Goal: Information Seeking & Learning: Check status

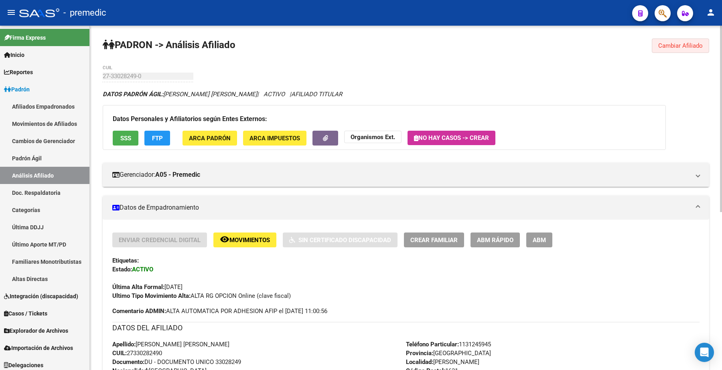
click at [665, 48] on span "Cambiar Afiliado" at bounding box center [681, 45] width 45 height 7
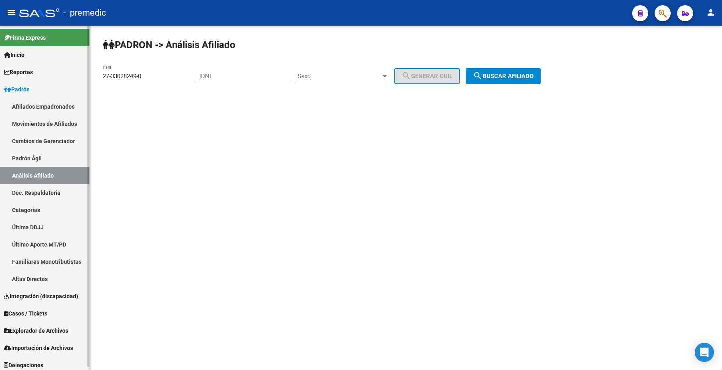
drag, startPoint x: 170, startPoint y: 78, endPoint x: 20, endPoint y: 67, distance: 149.7
click at [17, 65] on mat-sidenav-container "Firma Express Inicio Instructivos Contacto OS Reportes Padrón Traspasos x O.S. …" at bounding box center [361, 198] width 722 height 345
paste input "95660952-1"
click at [483, 76] on mat-icon "search" at bounding box center [478, 76] width 10 height 10
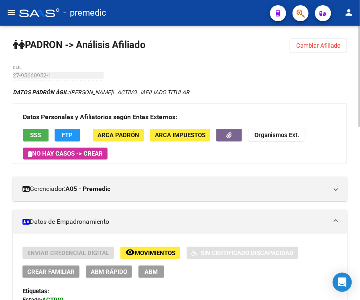
click at [315, 44] on span "Cambiar Afiliado" at bounding box center [318, 45] width 45 height 7
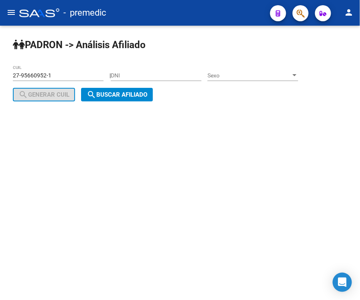
drag, startPoint x: 65, startPoint y: 71, endPoint x: -35, endPoint y: 69, distance: 99.6
click at [0, 69] on html "menu - premedic person Firma Express Inicio Instructivos Contacto OS Reportes P…" at bounding box center [180, 150] width 360 height 300
drag, startPoint x: 65, startPoint y: 75, endPoint x: -33, endPoint y: 79, distance: 98.0
click at [0, 79] on html "menu - premedic person Firma Express Inicio Instructivos Contacto OS Reportes P…" at bounding box center [180, 150] width 360 height 300
paste input "0-36759914-7"
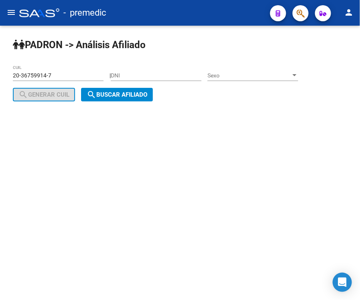
click at [136, 102] on div "PADRON -> Análisis Afiliado 20-36759914-7 CUIL | DNI Sexo Sexo search Generar C…" at bounding box center [180, 77] width 360 height 102
click at [134, 95] on span "search Buscar afiliado" at bounding box center [117, 94] width 61 height 7
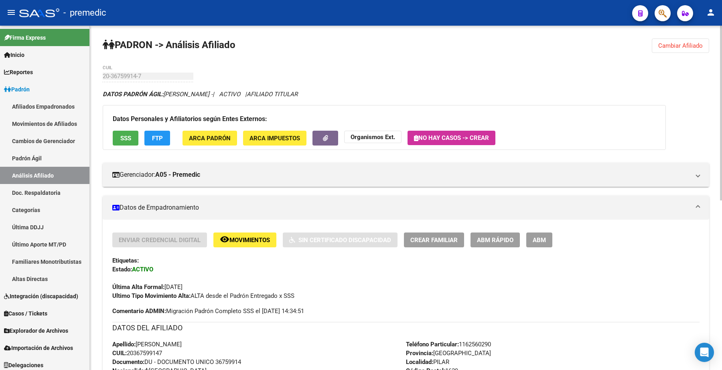
click at [677, 43] on span "Cambiar Afiliado" at bounding box center [681, 45] width 45 height 7
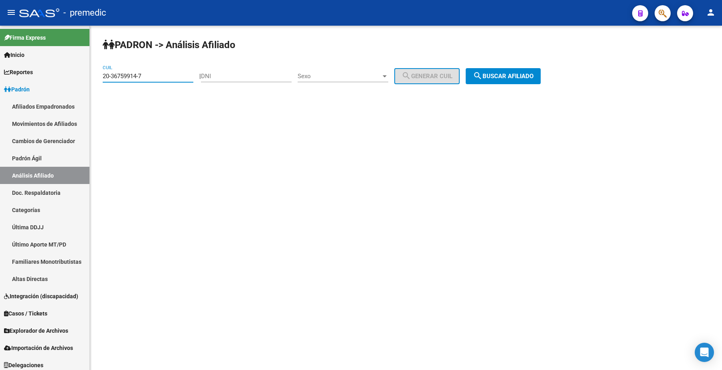
drag, startPoint x: 83, startPoint y: 77, endPoint x: 155, endPoint y: 90, distance: 73.0
click at [56, 77] on mat-sidenav-container "Firma Express Inicio Instructivos Contacto OS Reportes Padrón Traspasos x O.S. …" at bounding box center [361, 198] width 722 height 345
paste input "7-24305898-3"
type input "27-24305898-3"
click at [541, 71] on button "search Buscar afiliado" at bounding box center [503, 76] width 75 height 16
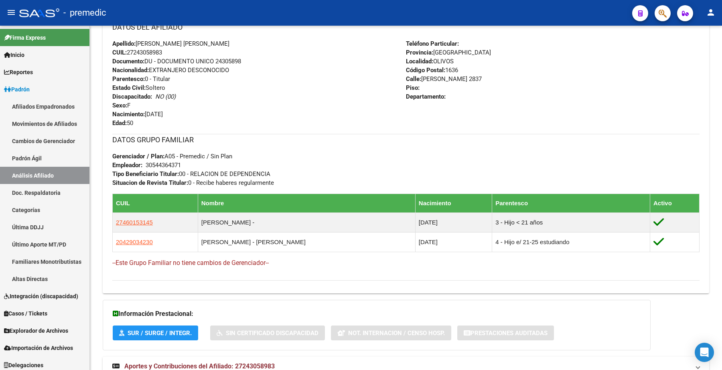
scroll to position [201, 0]
